Goal: Navigation & Orientation: Find specific page/section

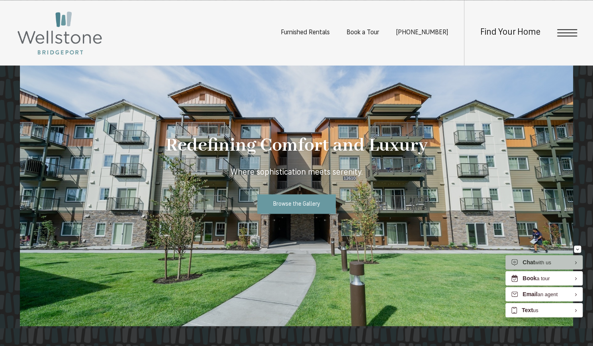
scroll to position [714, 0]
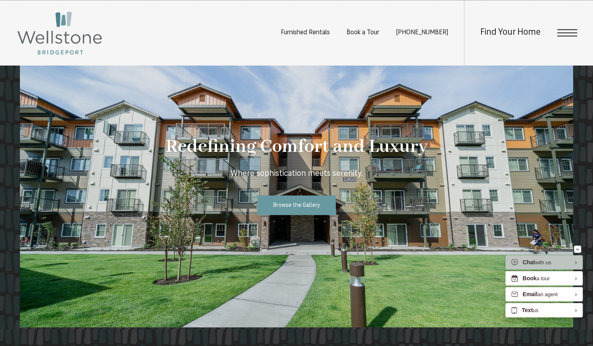
click at [569, 37] on div "Find Your Home" at bounding box center [520, 32] width 113 height 65
click at [566, 33] on span "Open Menu" at bounding box center [567, 32] width 20 height 1
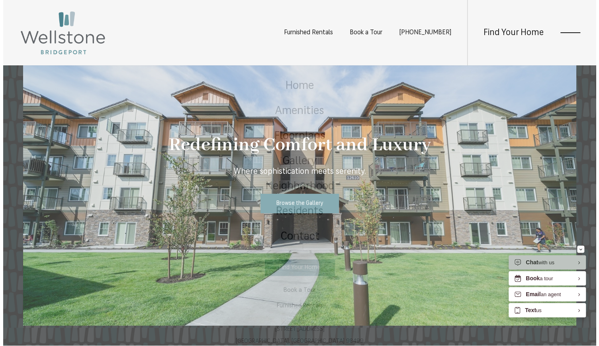
scroll to position [0, 0]
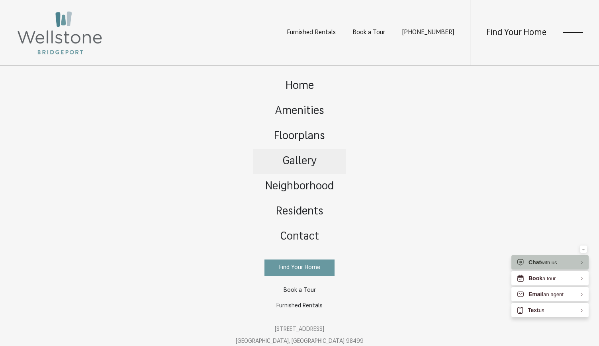
click at [299, 159] on span "Gallery" at bounding box center [300, 161] width 34 height 11
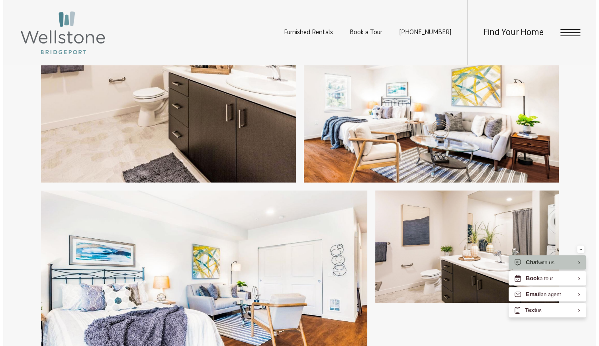
scroll to position [1518, 0]
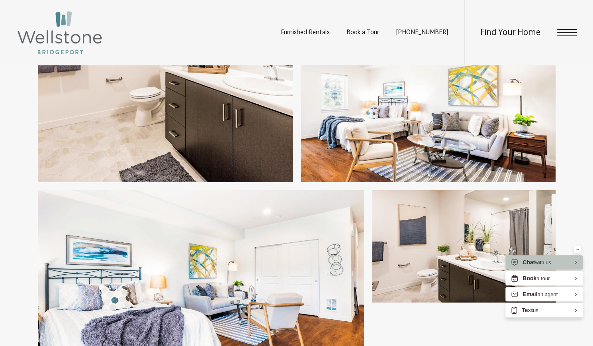
click at [373, 131] on img at bounding box center [428, 120] width 255 height 123
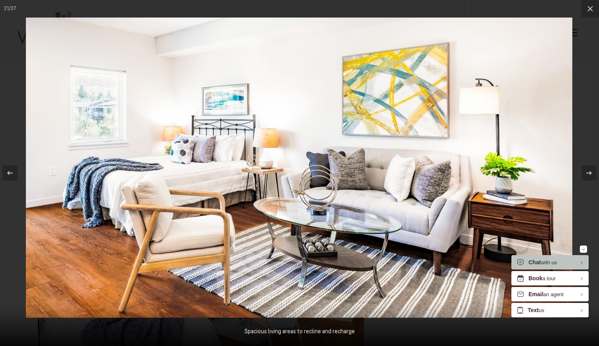
drag, startPoint x: 590, startPoint y: 11, endPoint x: 519, endPoint y: 162, distance: 166.9
click at [590, 11] on icon at bounding box center [590, 9] width 10 height 10
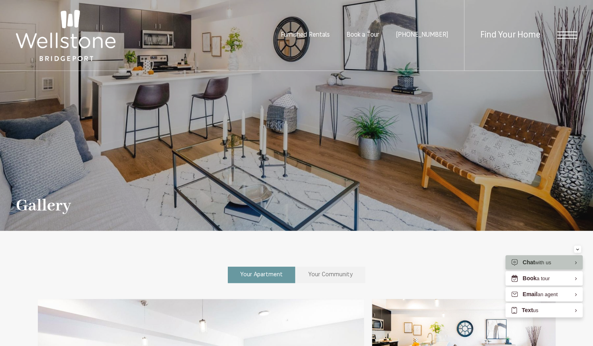
click at [318, 270] on link "Your Community" at bounding box center [330, 274] width 69 height 16
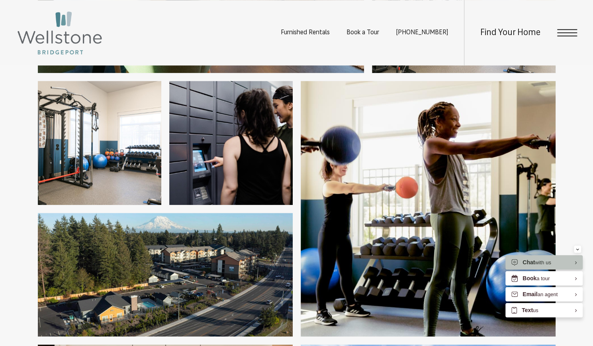
scroll to position [585, 0]
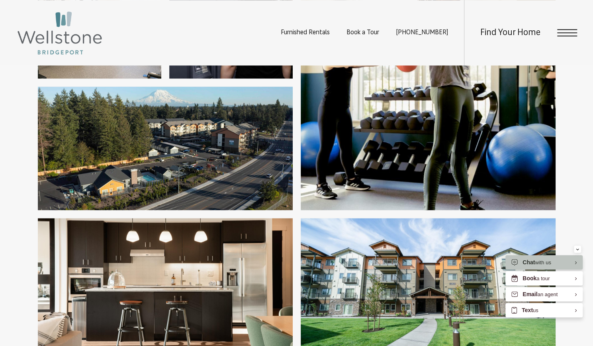
click at [349, 109] on img at bounding box center [428, 82] width 255 height 255
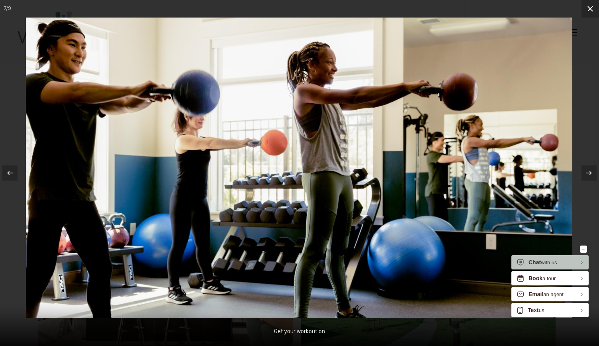
click at [590, 11] on icon at bounding box center [590, 9] width 10 height 10
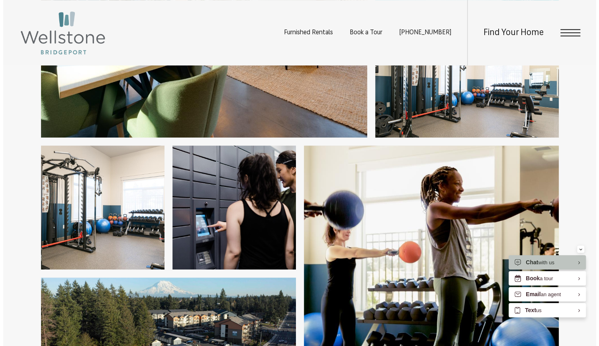
scroll to position [397, 0]
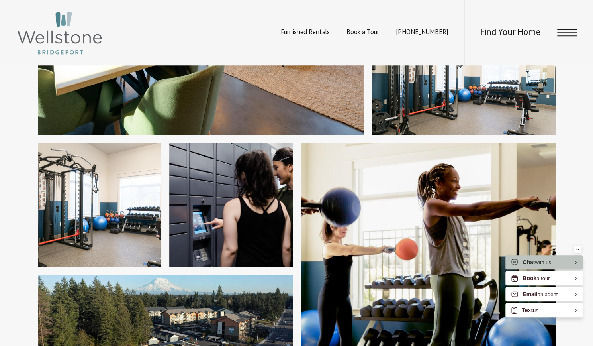
click at [232, 180] on img at bounding box center [230, 205] width 123 height 124
